Goal: Use online tool/utility: Utilize a website feature to perform a specific function

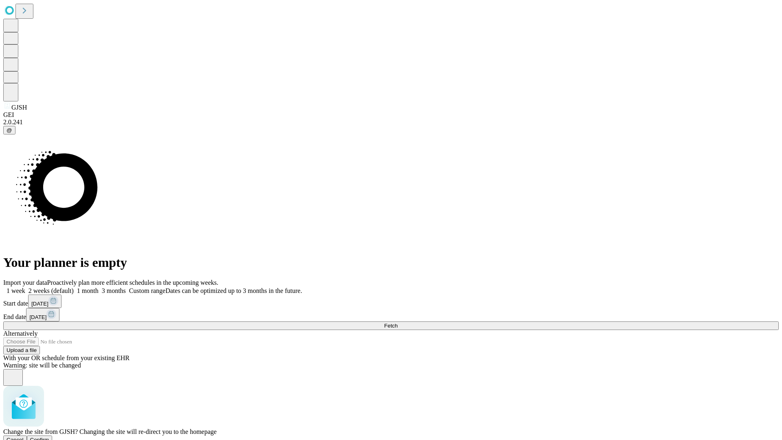
click at [49, 437] on span "Confirm" at bounding box center [39, 440] width 19 height 6
click at [99, 287] on label "1 month" at bounding box center [86, 290] width 25 height 7
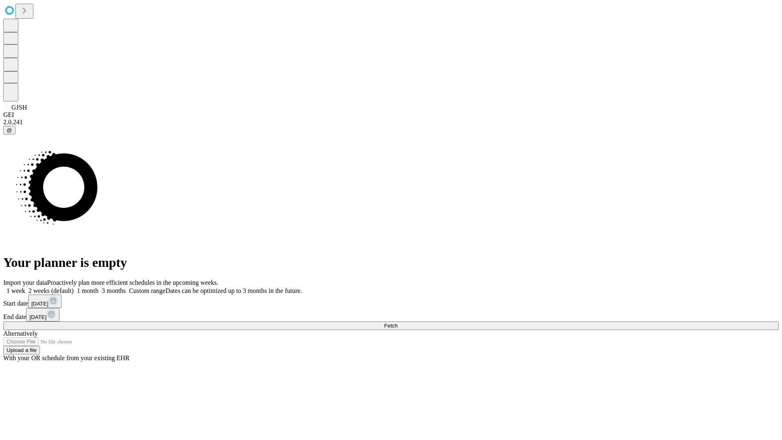
click at [398, 323] on span "Fetch" at bounding box center [390, 326] width 13 height 6
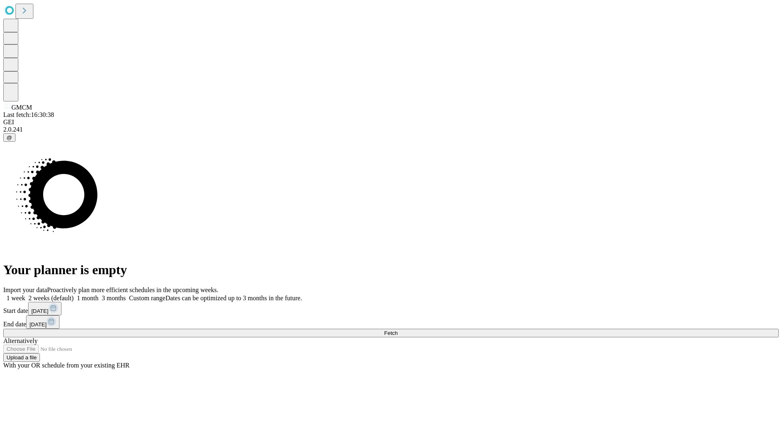
click at [99, 294] on label "1 month" at bounding box center [86, 297] width 25 height 7
click at [398, 330] on span "Fetch" at bounding box center [390, 333] width 13 height 6
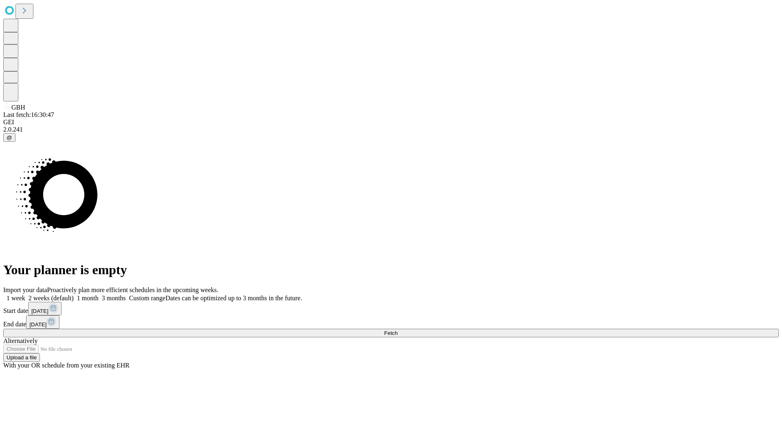
click at [99, 294] on label "1 month" at bounding box center [86, 297] width 25 height 7
click at [398, 330] on span "Fetch" at bounding box center [390, 333] width 13 height 6
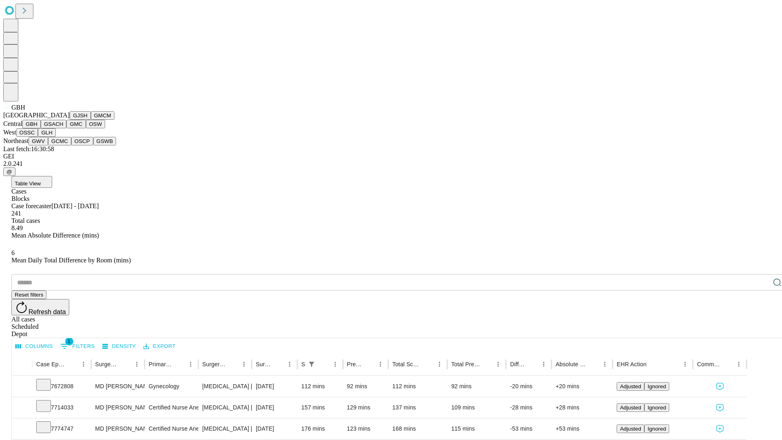
click at [63, 128] on button "GSACH" at bounding box center [54, 124] width 26 height 9
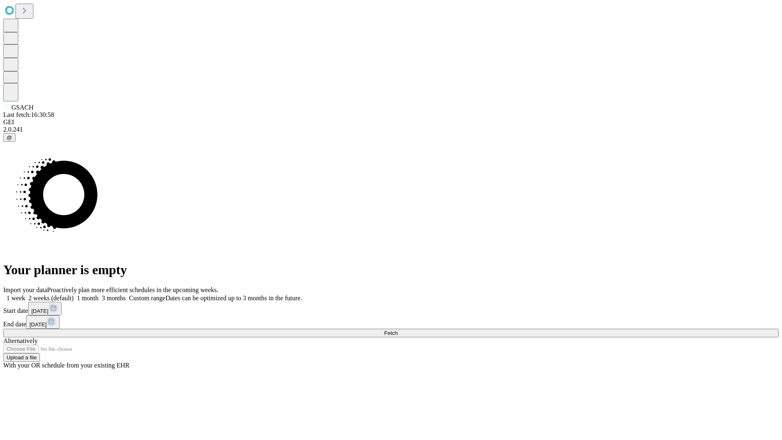
click at [99, 294] on label "1 month" at bounding box center [86, 297] width 25 height 7
click at [398, 330] on span "Fetch" at bounding box center [390, 333] width 13 height 6
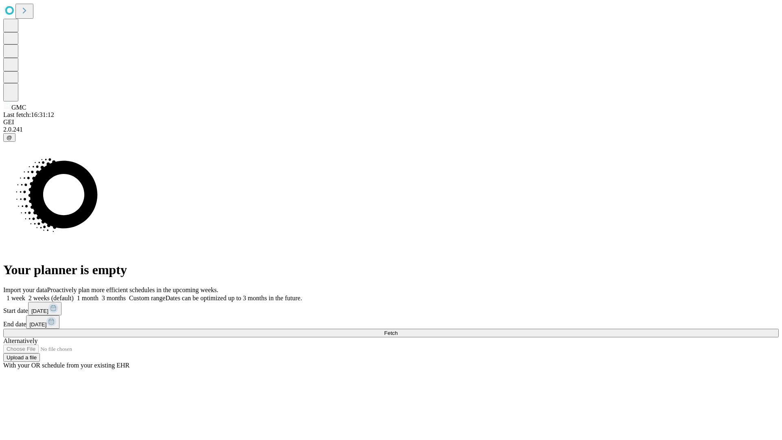
click at [398, 330] on span "Fetch" at bounding box center [390, 333] width 13 height 6
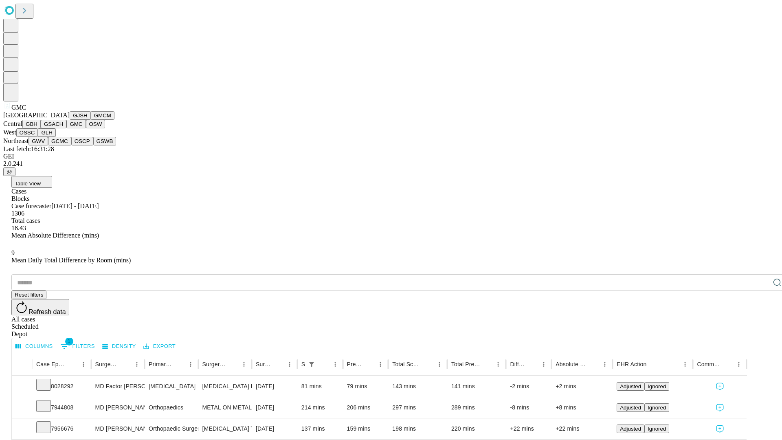
click at [86, 128] on button "OSW" at bounding box center [96, 124] width 20 height 9
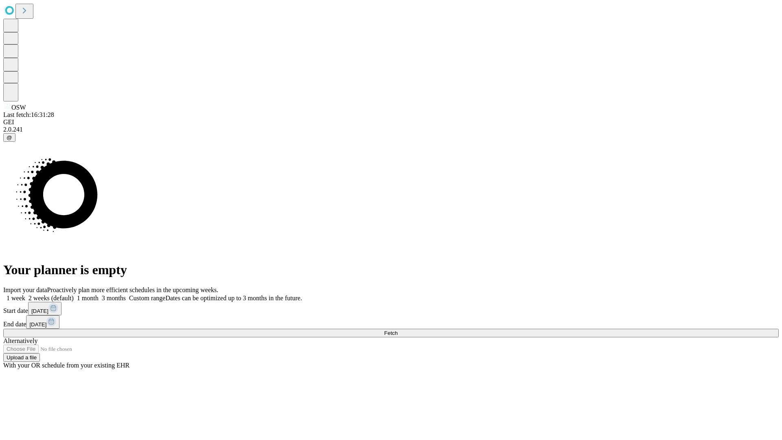
click at [99, 294] on label "1 month" at bounding box center [86, 297] width 25 height 7
click at [398, 330] on span "Fetch" at bounding box center [390, 333] width 13 height 6
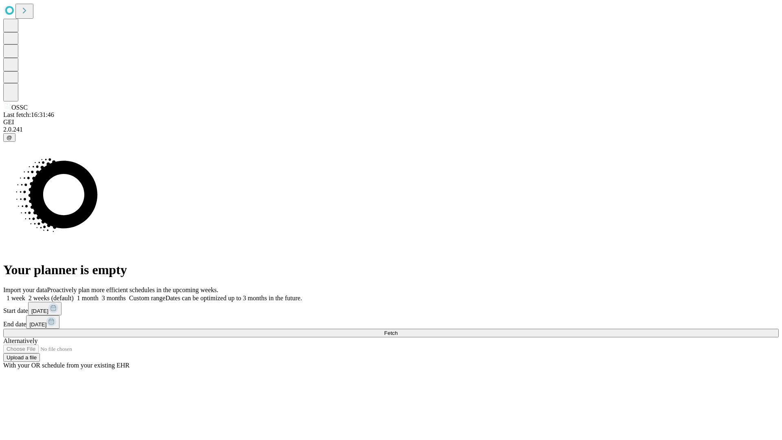
click at [99, 294] on label "1 month" at bounding box center [86, 297] width 25 height 7
click at [398, 330] on span "Fetch" at bounding box center [390, 333] width 13 height 6
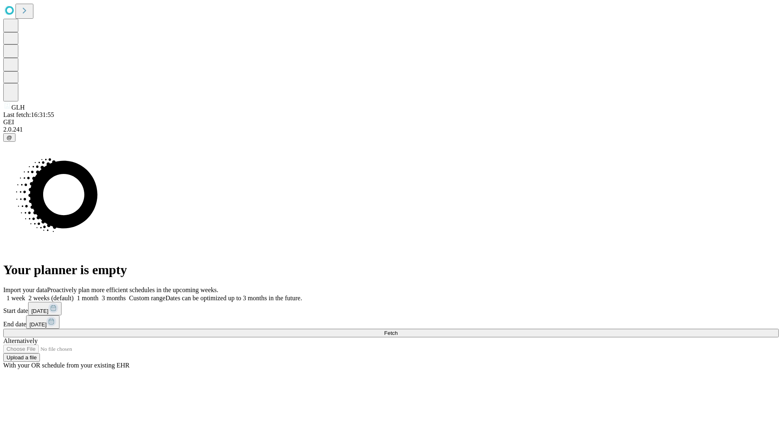
click at [99, 294] on label "1 month" at bounding box center [86, 297] width 25 height 7
click at [398, 330] on span "Fetch" at bounding box center [390, 333] width 13 height 6
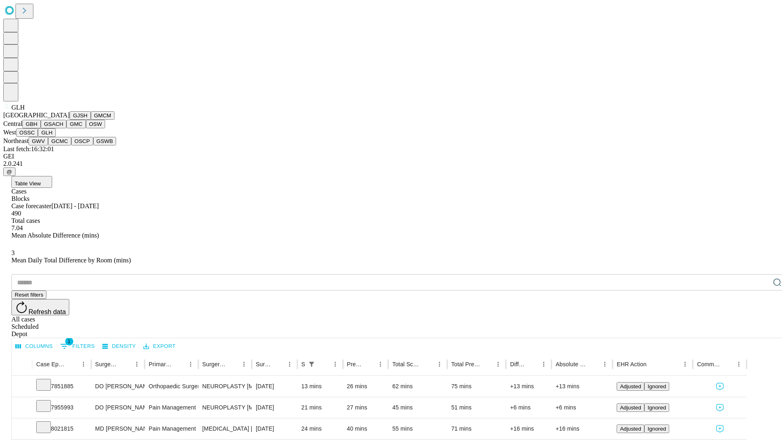
click at [48, 145] on button "GWV" at bounding box center [39, 141] width 20 height 9
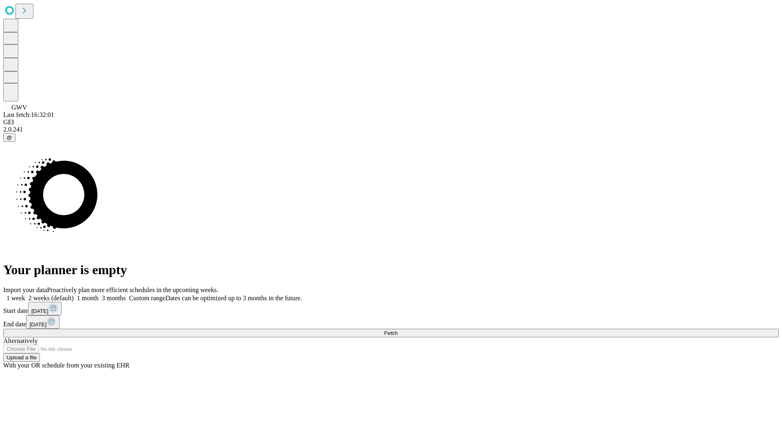
click at [99, 294] on label "1 month" at bounding box center [86, 297] width 25 height 7
click at [398, 330] on span "Fetch" at bounding box center [390, 333] width 13 height 6
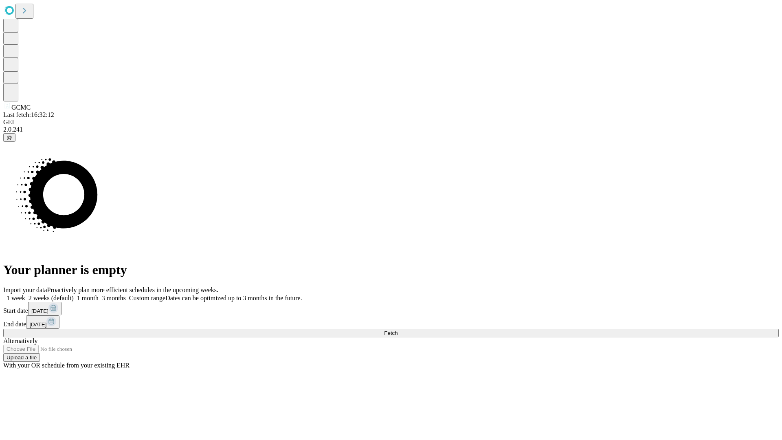
click at [99, 294] on label "1 month" at bounding box center [86, 297] width 25 height 7
click at [398, 330] on span "Fetch" at bounding box center [390, 333] width 13 height 6
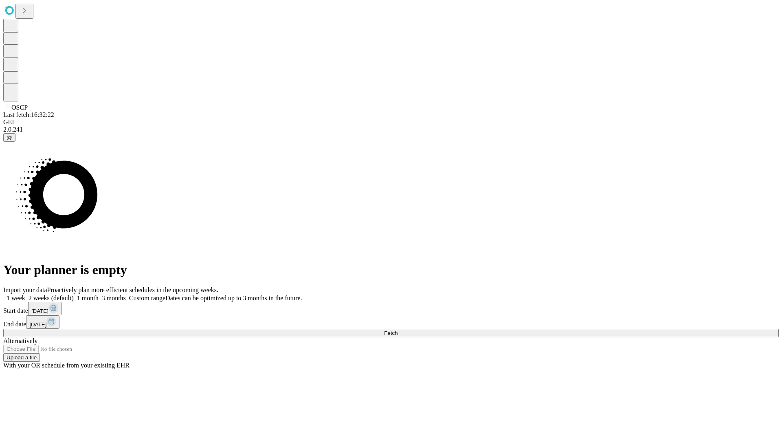
click at [99, 294] on label "1 month" at bounding box center [86, 297] width 25 height 7
click at [398, 330] on span "Fetch" at bounding box center [390, 333] width 13 height 6
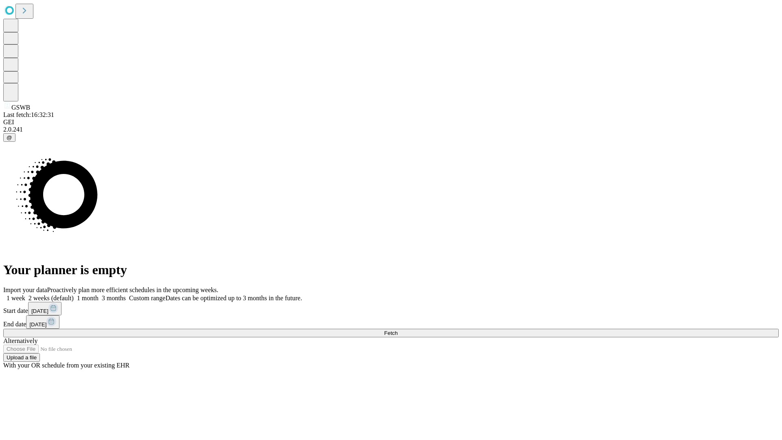
click at [398, 330] on span "Fetch" at bounding box center [390, 333] width 13 height 6
